Goal: Find specific page/section: Find specific page/section

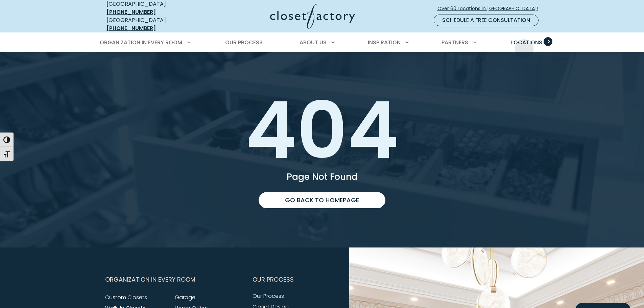
click at [524, 43] on link "Locations" at bounding box center [526, 42] width 45 height 19
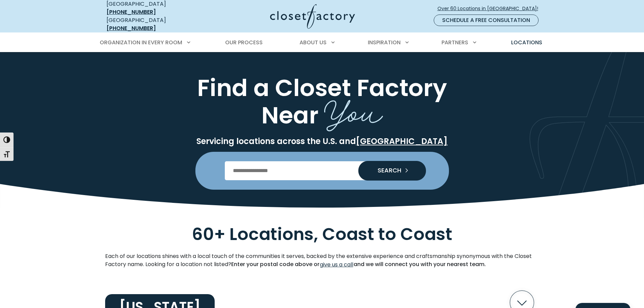
click at [286, 167] on input "Enter Postal Code" at bounding box center [322, 170] width 194 height 19
type input "*****"
click at [358, 161] on button "SEARCH" at bounding box center [392, 171] width 68 height 20
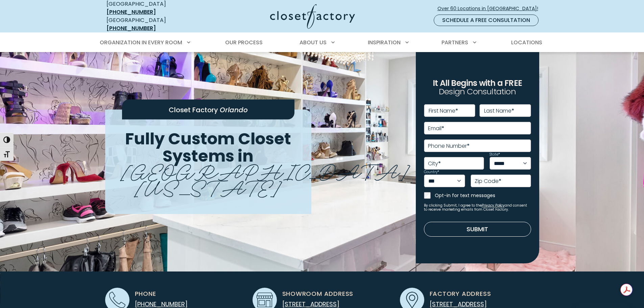
drag, startPoint x: 275, startPoint y: 113, endPoint x: 277, endPoint y: 119, distance: 6.6
click at [277, 119] on div "Closet Factory [GEOGRAPHIC_DATA]" at bounding box center [208, 109] width 172 height 20
